Goal: Information Seeking & Learning: Find specific page/section

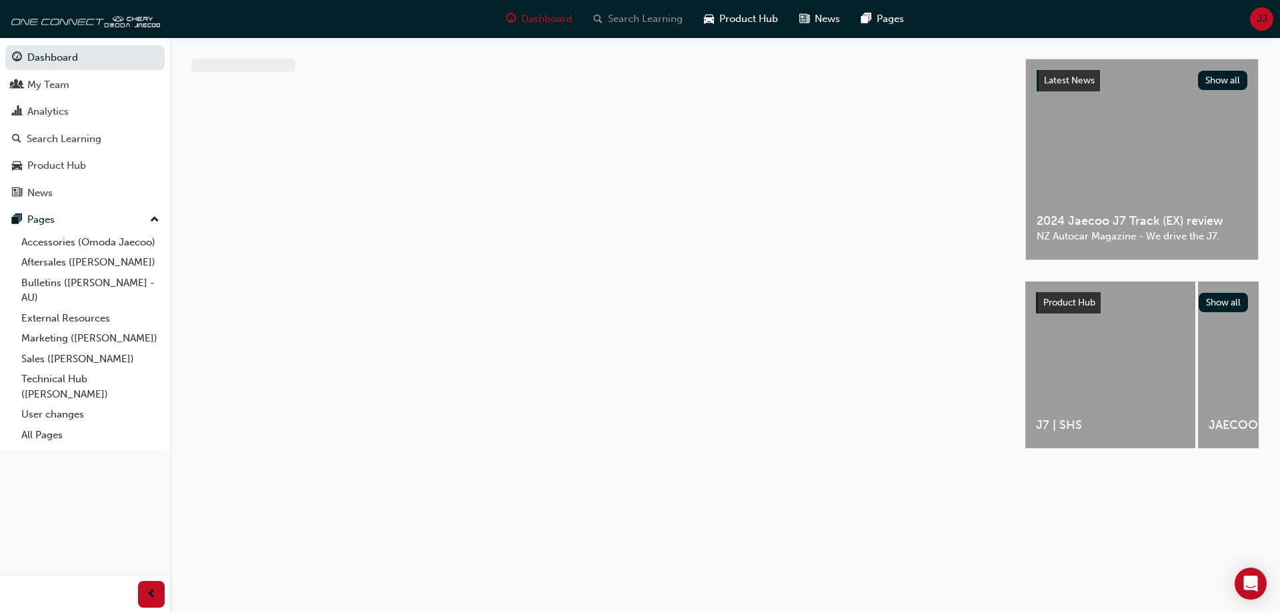
click at [622, 11] on span "Search Learning" at bounding box center [645, 18] width 75 height 15
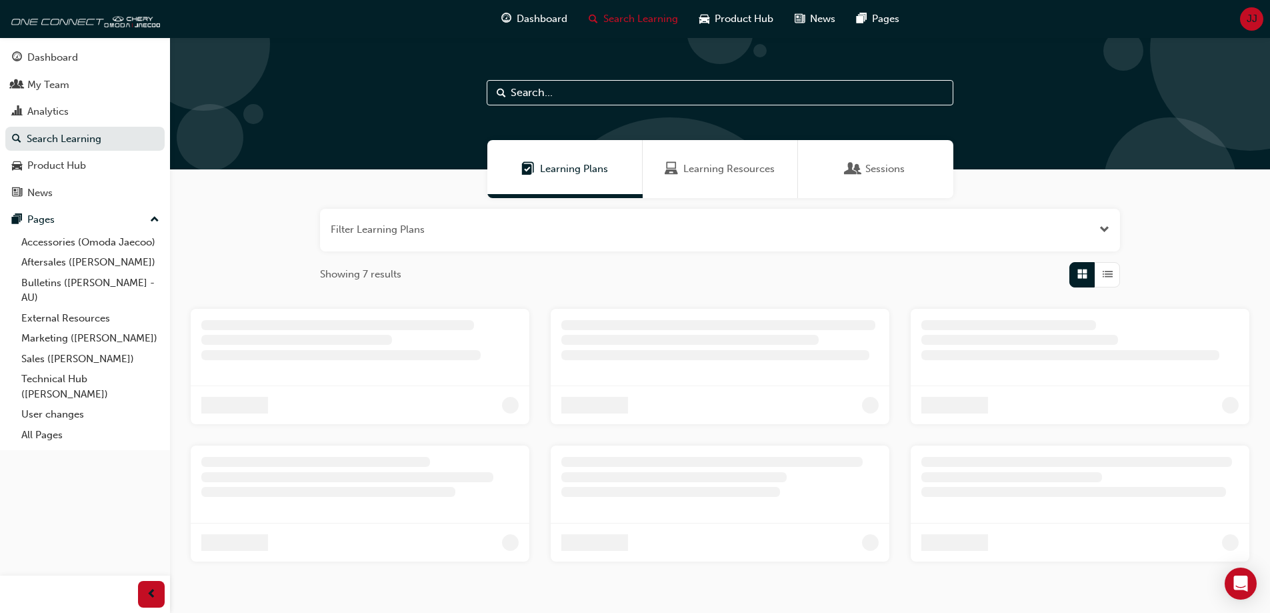
click at [596, 91] on input "text" at bounding box center [720, 92] width 467 height 25
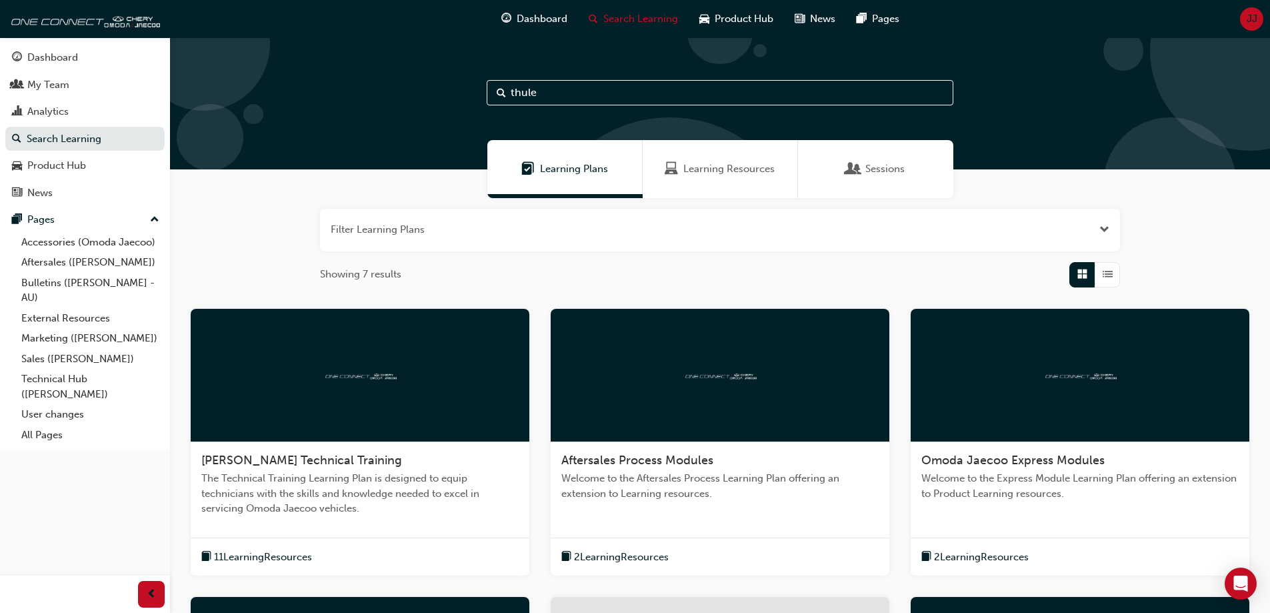
type input "thule"
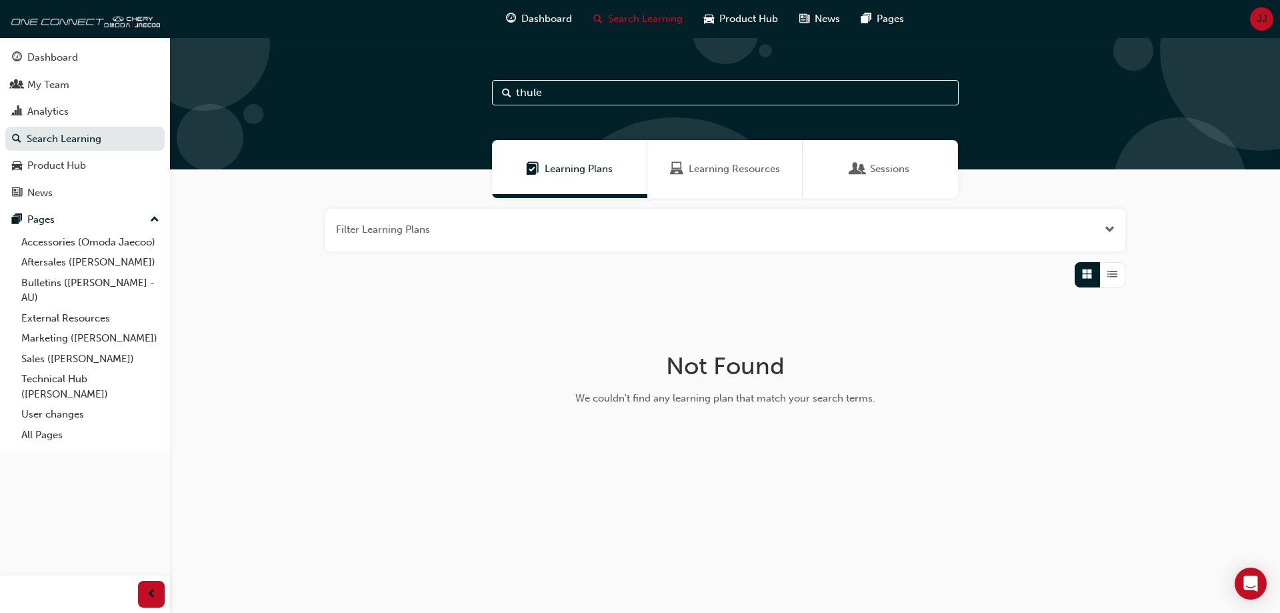
click at [596, 91] on input "thule" at bounding box center [725, 92] width 467 height 25
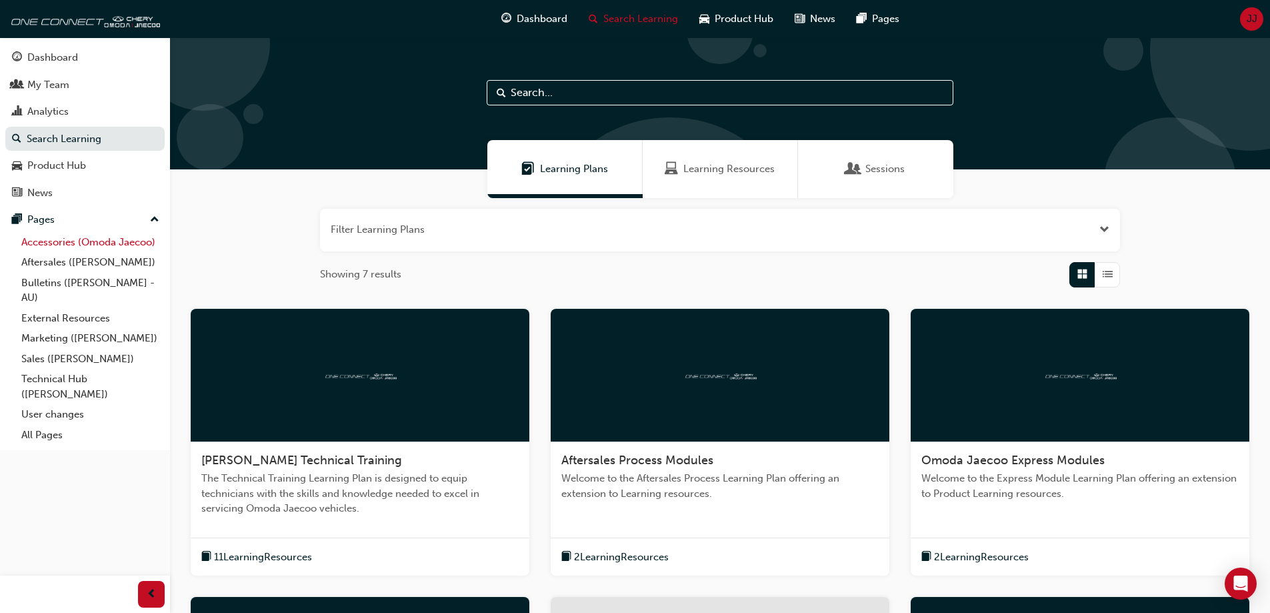
click at [67, 247] on link "Accessories (Omoda Jaecoo)" at bounding box center [90, 242] width 149 height 21
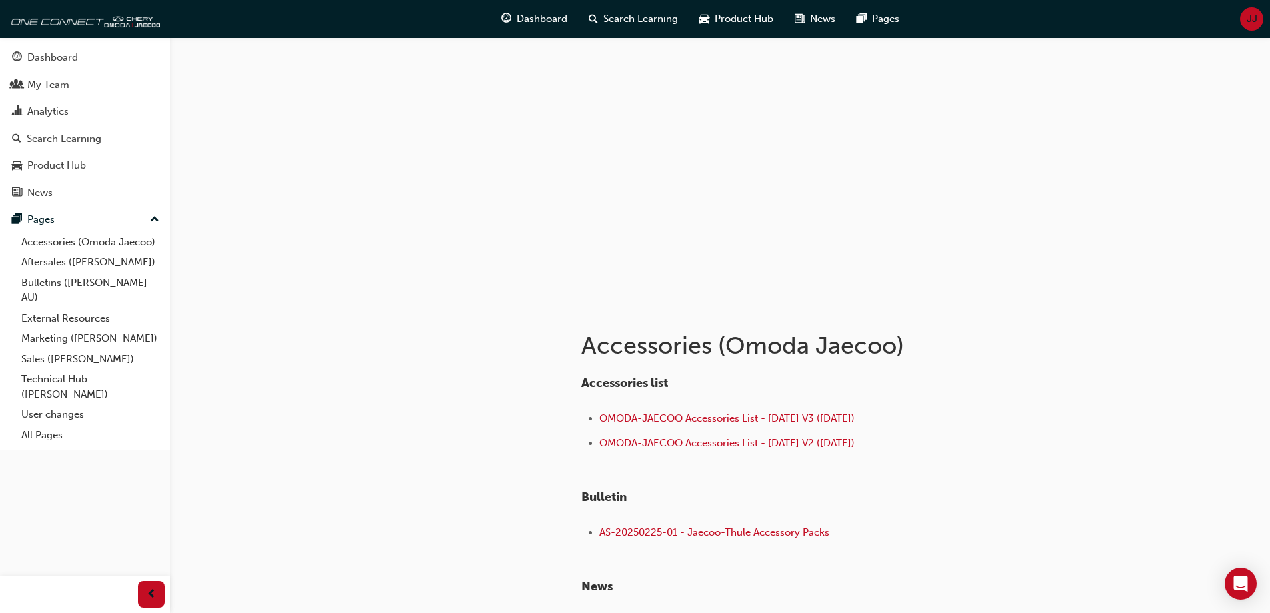
scroll to position [67, 0]
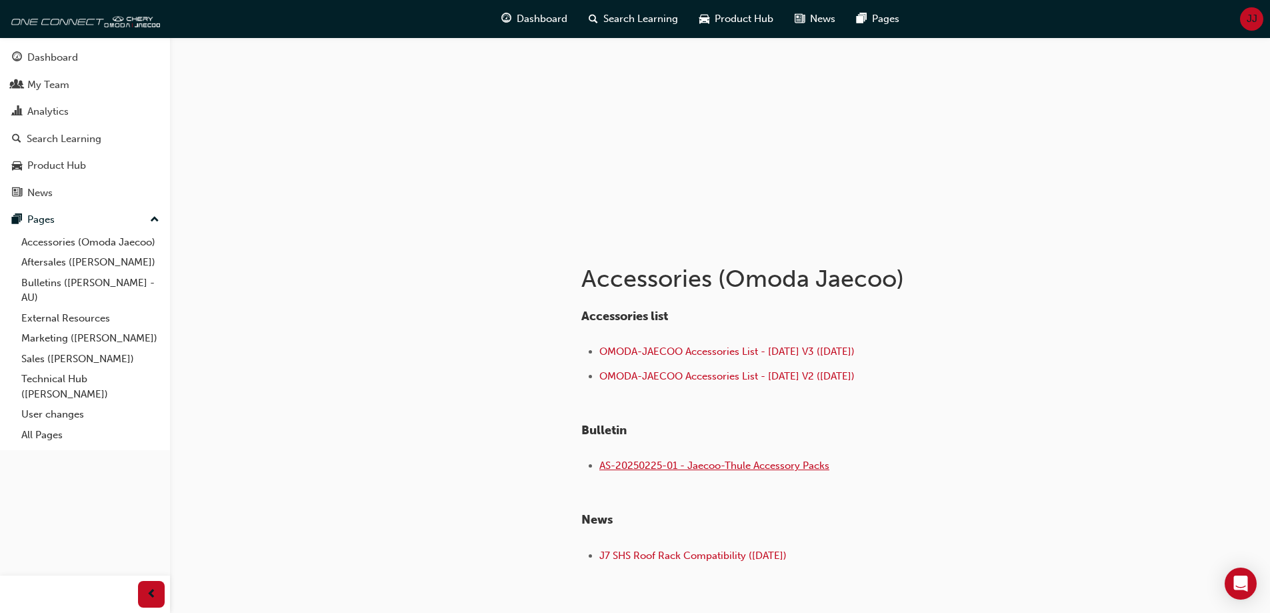
click at [665, 471] on span "AS-20250225-01 - Jaecoo-Thule Accessory Packs" at bounding box center [714, 465] width 230 height 12
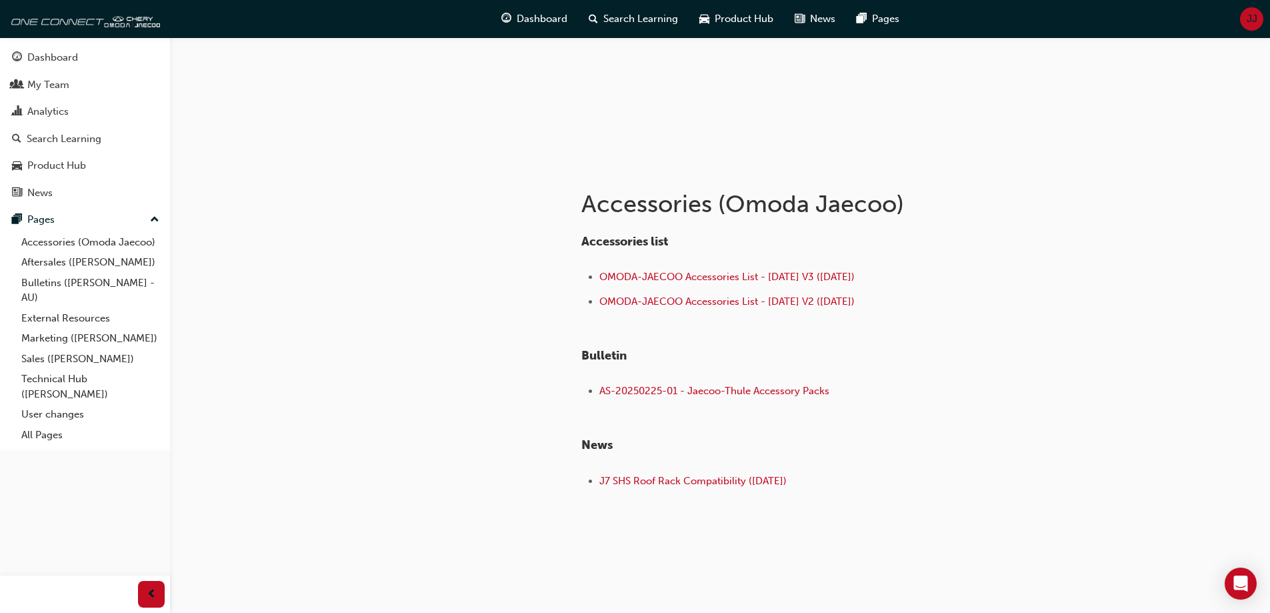
scroll to position [149, 0]
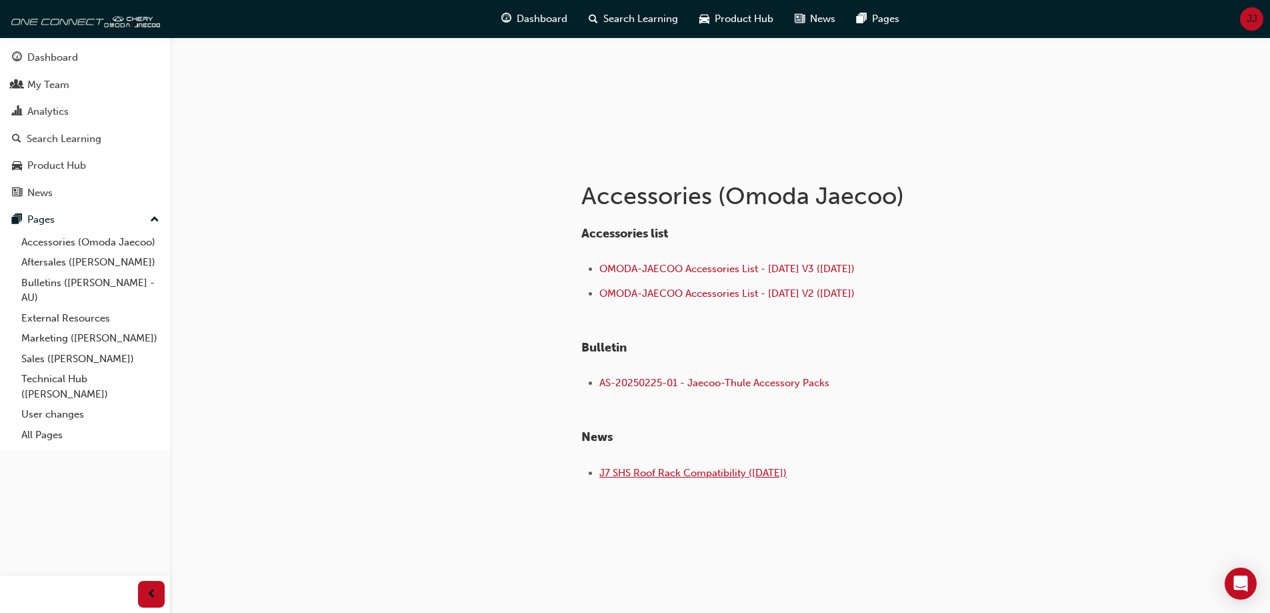
click at [710, 475] on span "J7 SHS Roof Rack Compatibility ([DATE])" at bounding box center [692, 473] width 187 height 12
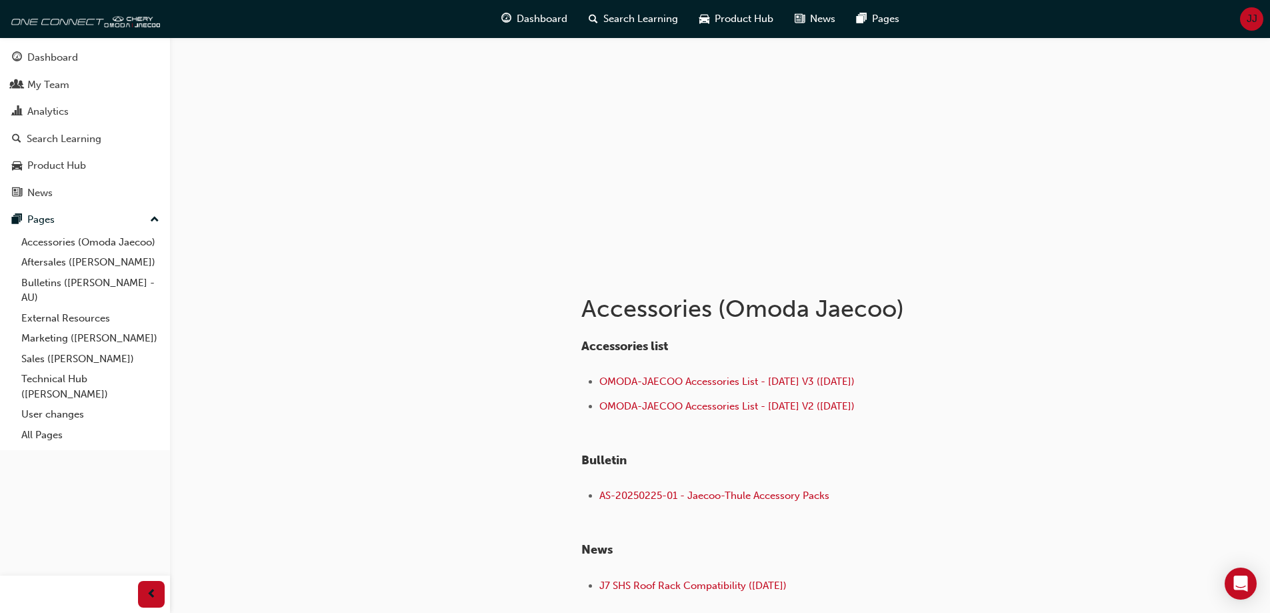
scroll to position [67, 0]
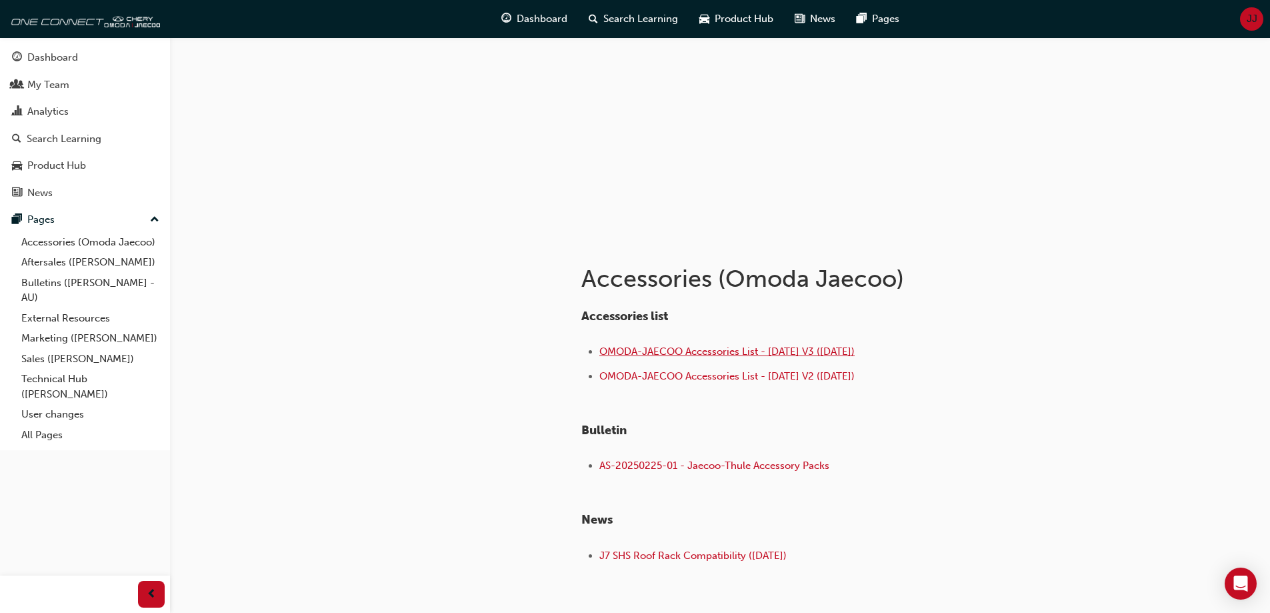
click at [694, 351] on span "OMODA-JAECOO Accessories List - [DATE] V3 ([DATE])" at bounding box center [726, 351] width 255 height 12
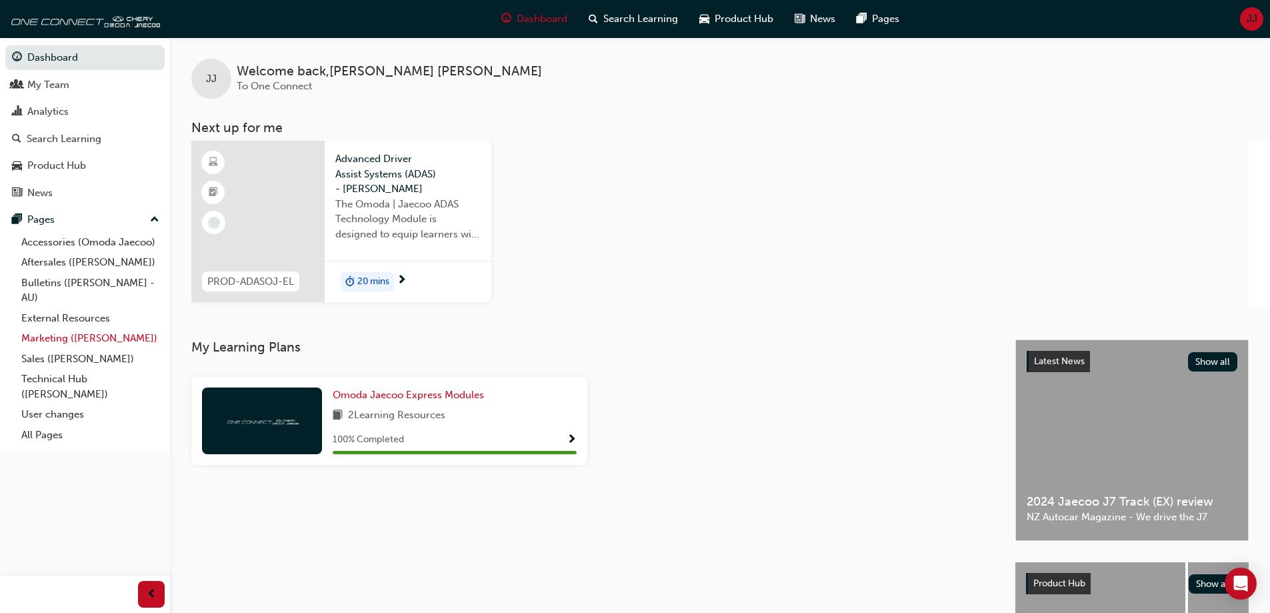
click at [83, 339] on link "Marketing ([PERSON_NAME])" at bounding box center [90, 338] width 149 height 21
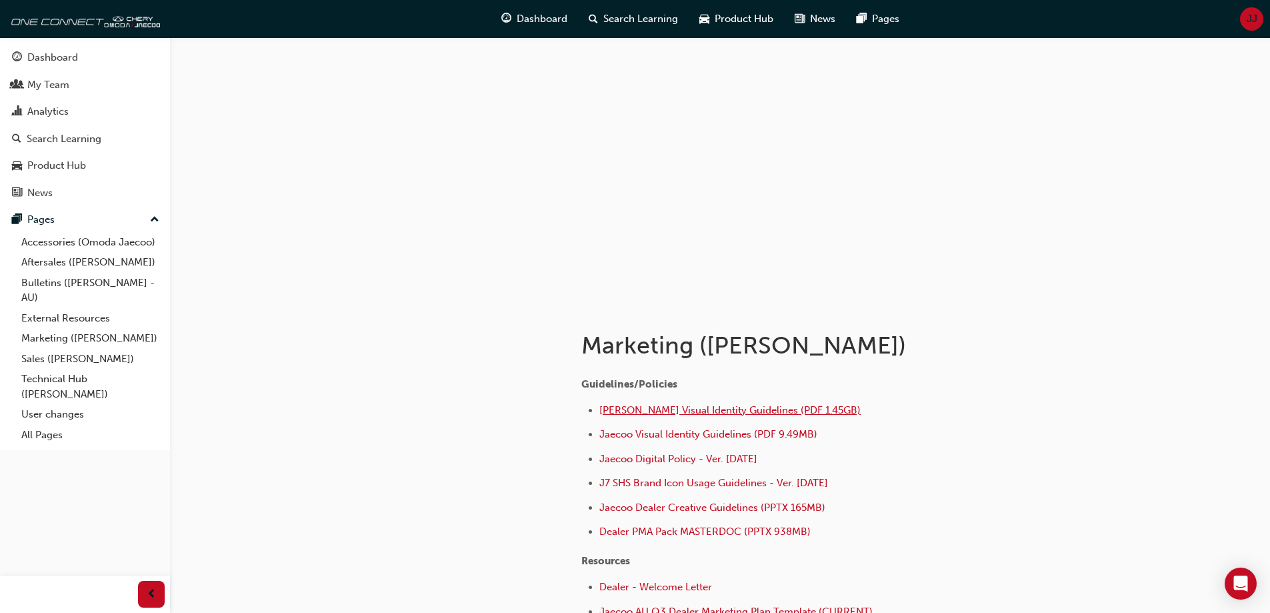
click at [673, 412] on span "Omoda Jaecoo Visual Identity Guidelines (PDF 1.45GB)" at bounding box center [729, 410] width 261 height 12
